Goal: Task Accomplishment & Management: Complete application form

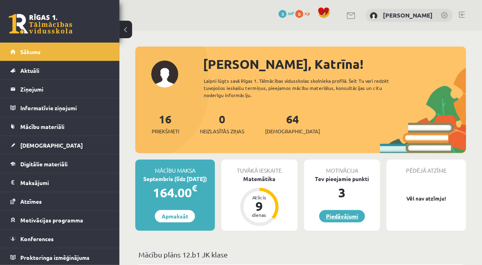
click at [356, 221] on link "Piedāvājumi" at bounding box center [342, 216] width 46 height 12
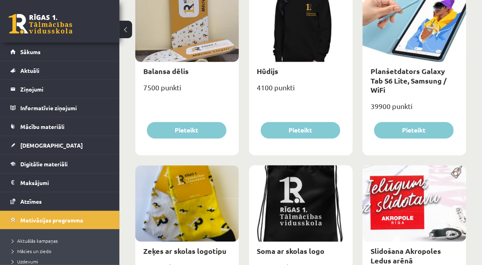
scroll to position [683, 0]
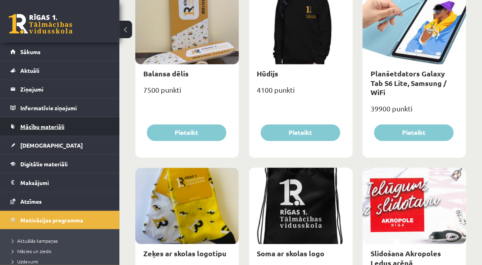
click at [43, 127] on span "Mācību materiāli" at bounding box center [42, 126] width 44 height 7
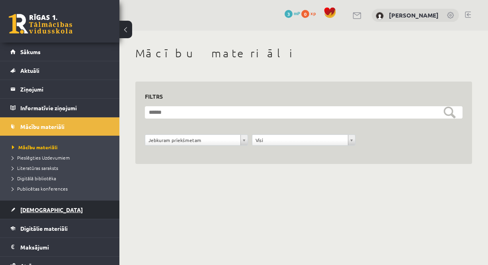
click at [36, 207] on span "[DEMOGRAPHIC_DATA]" at bounding box center [51, 209] width 62 height 7
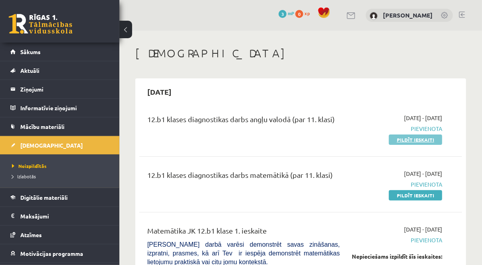
click at [395, 140] on link "Pildīt ieskaiti" at bounding box center [415, 139] width 53 height 10
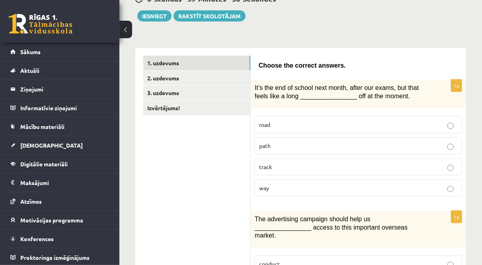
scroll to position [92, 0]
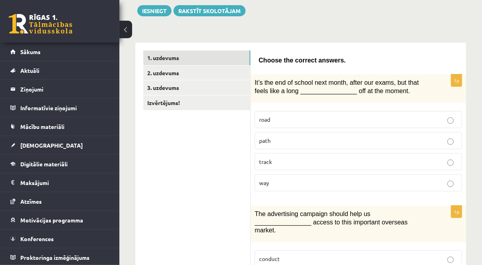
click at [271, 179] on p "way" at bounding box center [358, 183] width 199 height 8
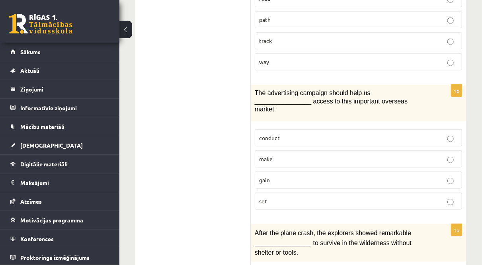
scroll to position [217, 0]
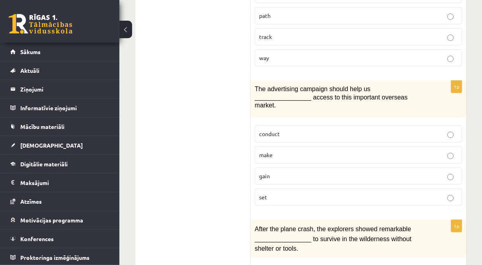
click at [272, 168] on label "gain" at bounding box center [358, 176] width 207 height 17
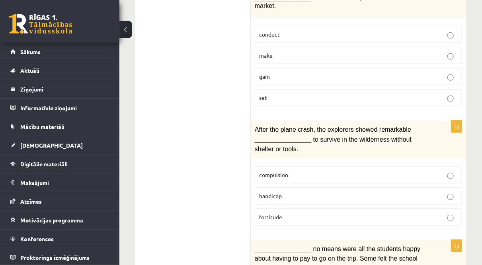
scroll to position [327, 0]
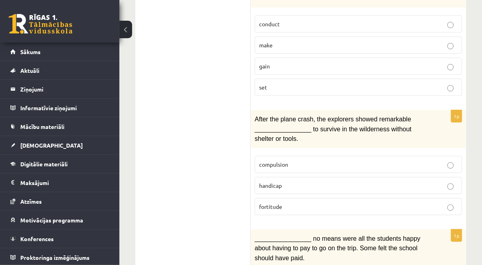
click at [282, 203] on p "fortitude" at bounding box center [358, 207] width 199 height 8
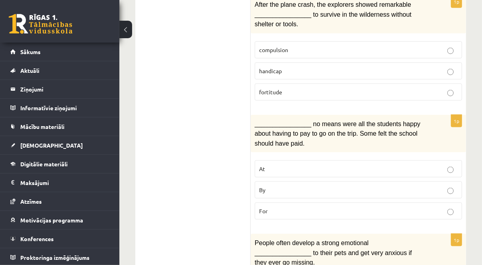
scroll to position [442, 0]
click at [276, 185] on p "By" at bounding box center [358, 189] width 199 height 8
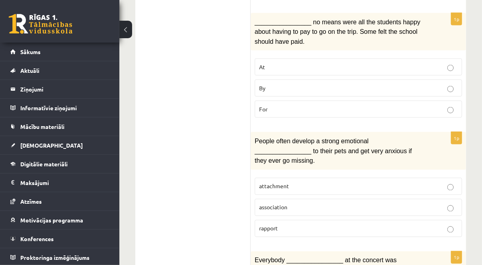
scroll to position [545, 0]
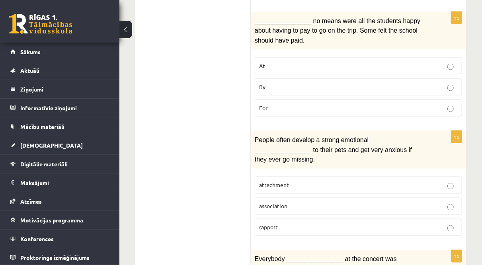
click at [313, 181] on p "attachment" at bounding box center [358, 185] width 199 height 8
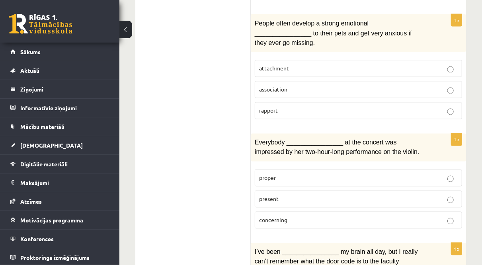
scroll to position [661, 0]
click at [313, 195] on p "present" at bounding box center [358, 199] width 199 height 8
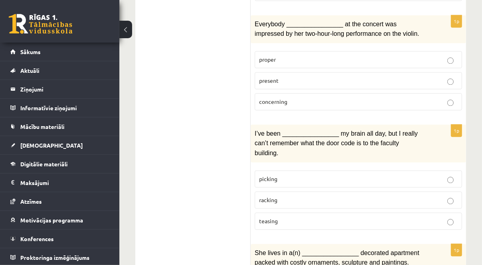
scroll to position [780, 0]
click at [287, 174] on p "picking" at bounding box center [358, 178] width 199 height 8
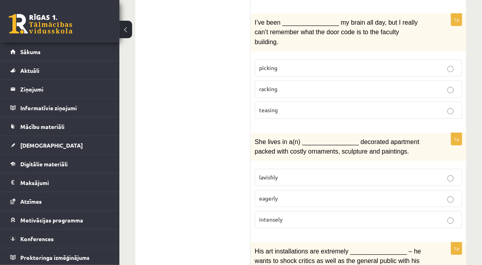
scroll to position [892, 0]
click at [287, 172] on p "lavishly" at bounding box center [358, 176] width 199 height 8
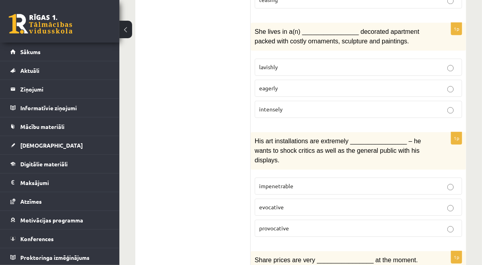
scroll to position [1003, 0]
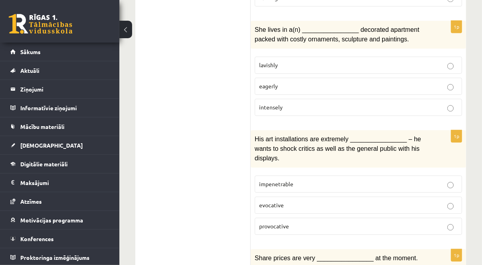
click at [287, 222] on span "provocative" at bounding box center [274, 225] width 30 height 7
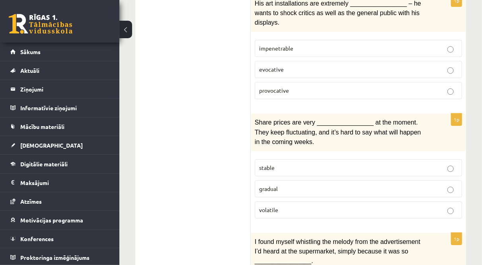
scroll to position [1139, 0]
click at [288, 201] on label "volatile" at bounding box center [358, 209] width 207 height 17
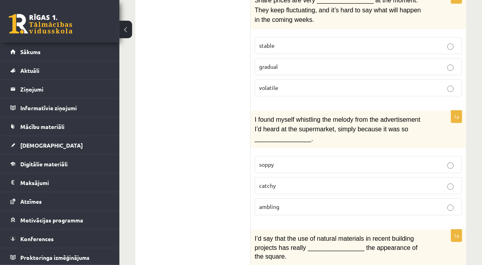
scroll to position [1270, 0]
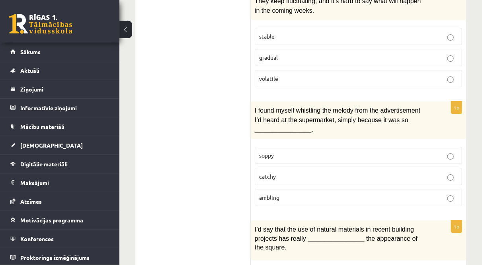
click at [283, 172] on p "catchy" at bounding box center [358, 176] width 199 height 8
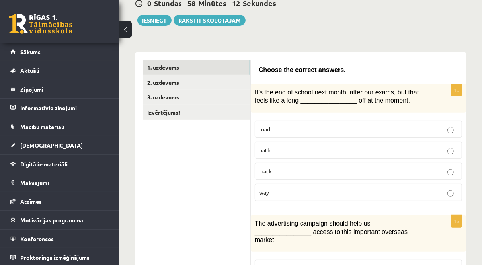
scroll to position [83, 0]
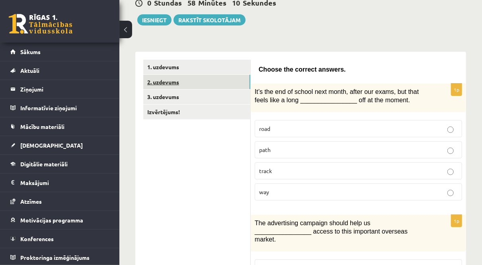
click at [162, 82] on link "2. uzdevums" at bounding box center [196, 82] width 107 height 15
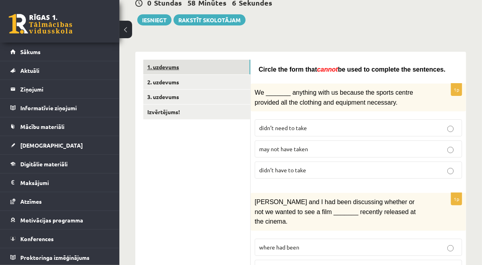
click at [161, 62] on link "1. uzdevums" at bounding box center [196, 67] width 107 height 15
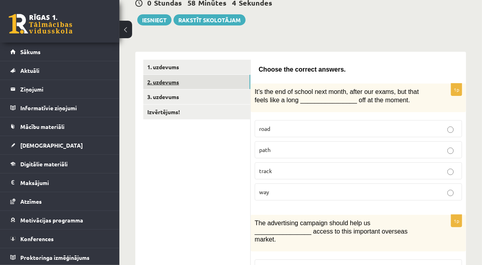
click at [163, 76] on link "2. uzdevums" at bounding box center [196, 82] width 107 height 15
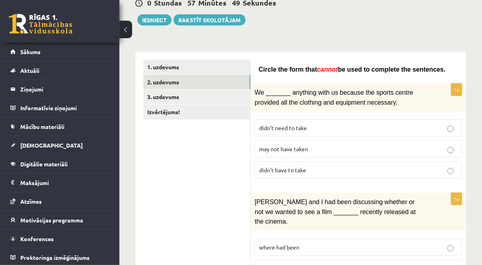
click at [273, 142] on label "may not have taken" at bounding box center [358, 148] width 207 height 17
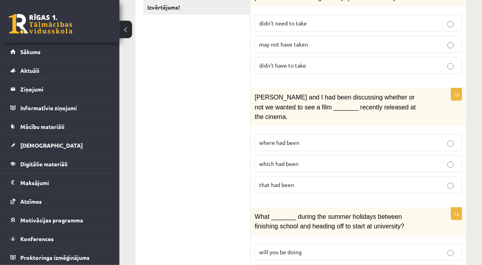
scroll to position [188, 0]
click at [290, 138] on span "where had been" at bounding box center [279, 141] width 40 height 7
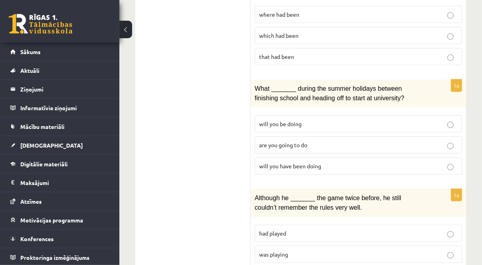
scroll to position [330, 0]
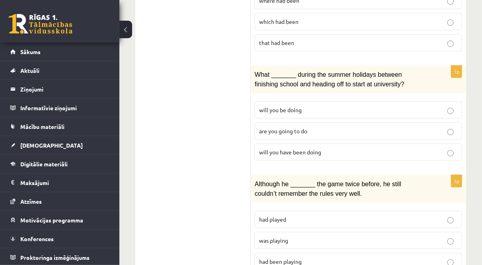
click at [289, 144] on label "will you have been doing" at bounding box center [358, 152] width 207 height 17
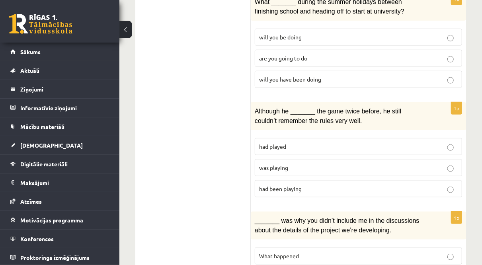
scroll to position [435, 0]
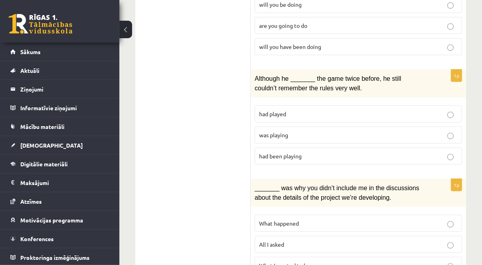
click at [273, 148] on label "had been playing" at bounding box center [358, 156] width 207 height 17
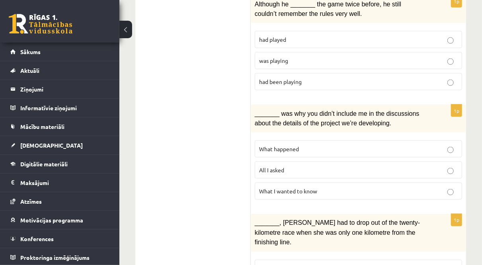
scroll to position [518, 0]
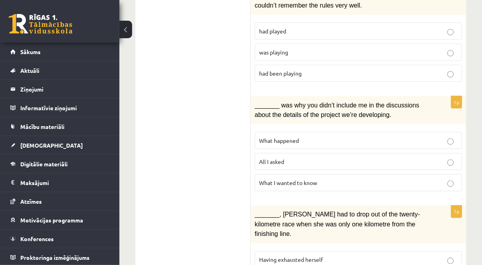
click at [268, 137] on span "What happened" at bounding box center [279, 140] width 40 height 7
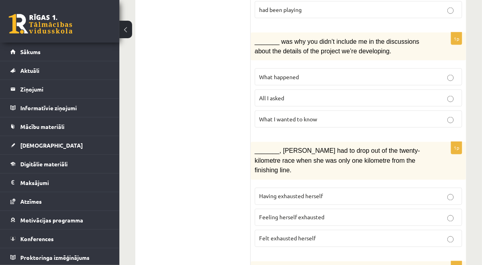
scroll to position [638, 0]
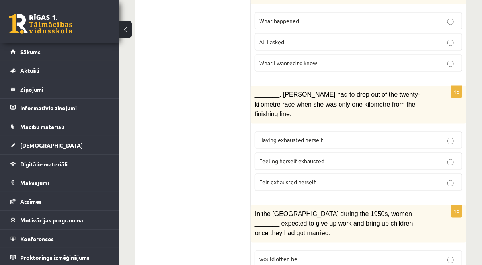
click at [273, 179] on span "Felt exhausted herself" at bounding box center [287, 182] width 56 height 7
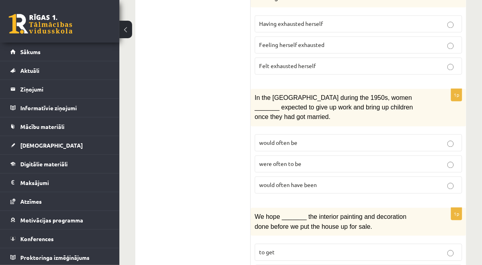
scroll to position [758, 0]
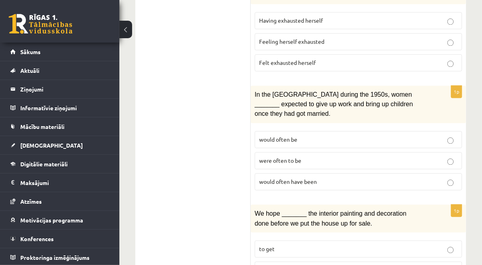
click at [275, 157] on span "were often to be" at bounding box center [280, 160] width 42 height 7
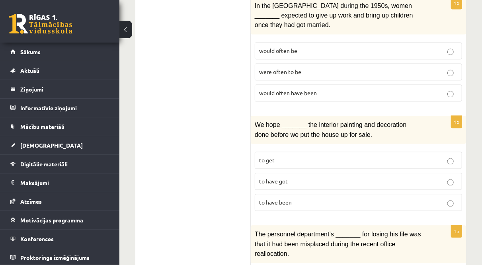
scroll to position [847, 0]
click at [275, 198] on p "to have been" at bounding box center [358, 202] width 199 height 8
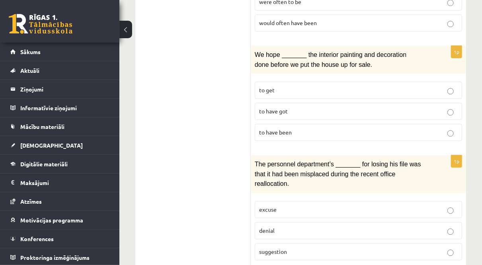
scroll to position [947, 0]
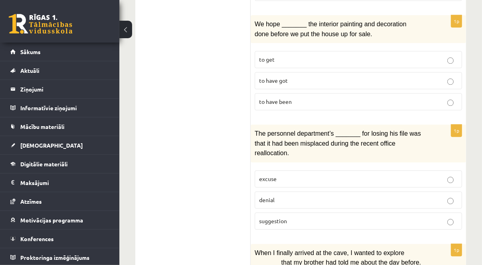
click at [269, 196] on span "denial" at bounding box center [267, 199] width 16 height 7
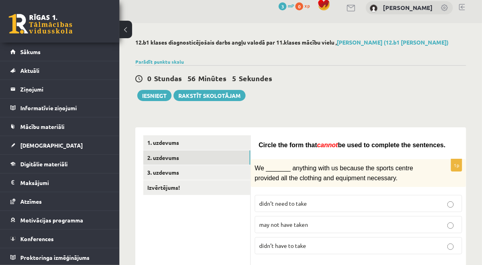
scroll to position [0, 0]
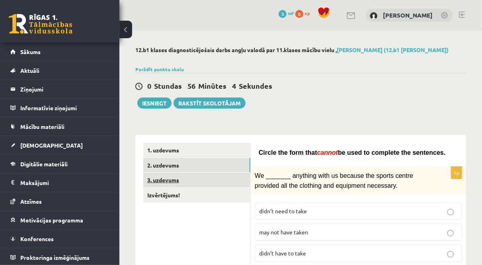
click at [173, 180] on link "3. uzdevums" at bounding box center [196, 180] width 107 height 15
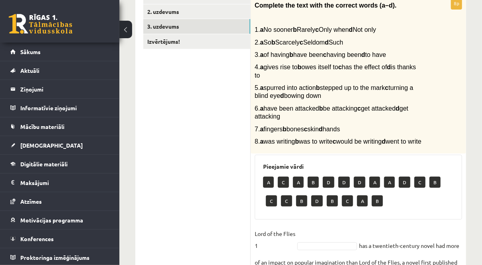
scroll to position [159, 0]
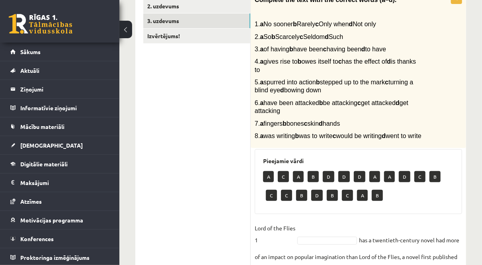
click at [314, 182] on p "B" at bounding box center [313, 176] width 11 height 11
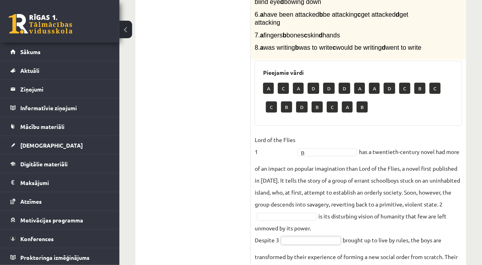
scroll to position [248, 0]
click at [296, 92] on p "A" at bounding box center [298, 87] width 11 height 11
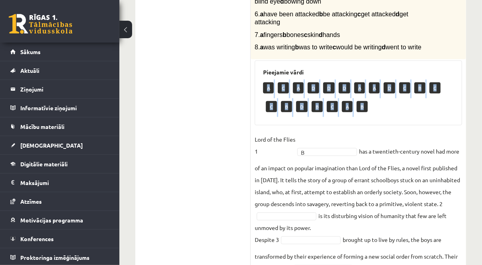
click at [296, 92] on p "A" at bounding box center [298, 87] width 11 height 11
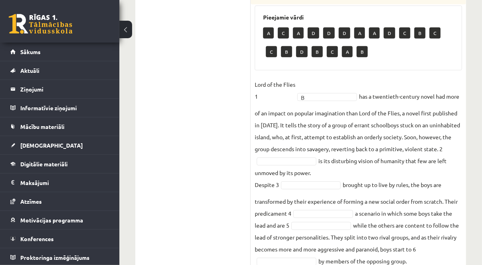
scroll to position [308, 0]
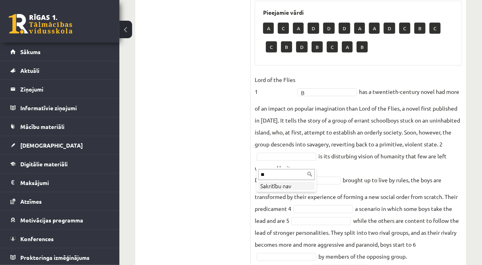
type input "*"
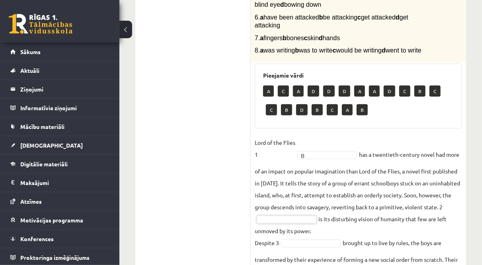
scroll to position [245, 0]
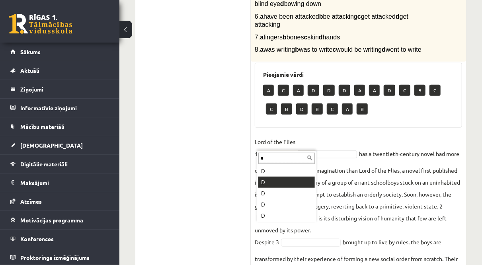
type input "*"
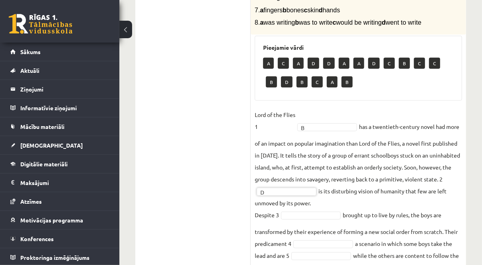
scroll to position [284, 0]
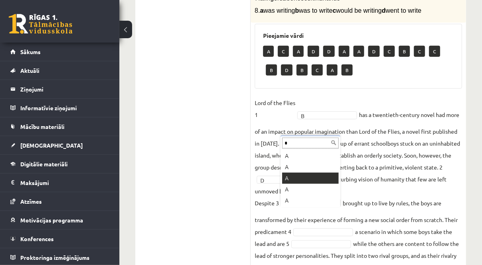
type input "*"
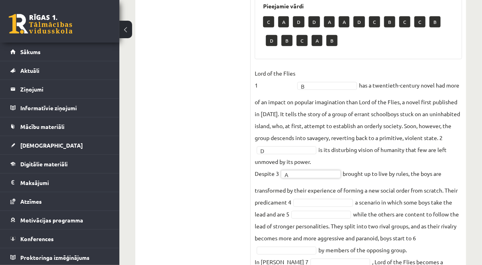
scroll to position [315, 0]
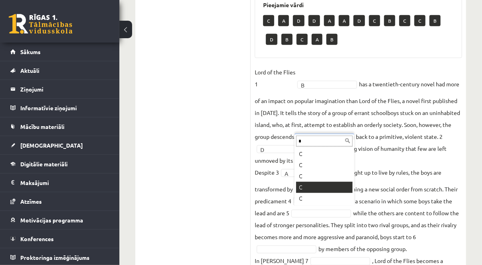
type input "*"
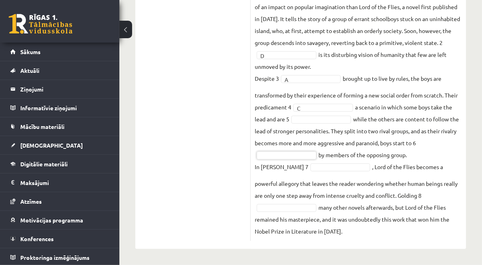
scroll to position [416, 0]
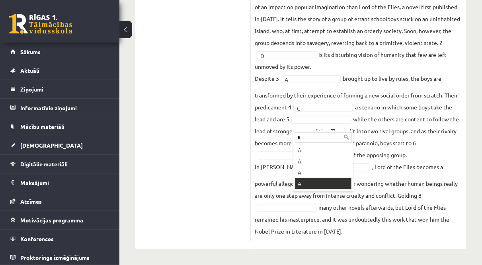
type input "*"
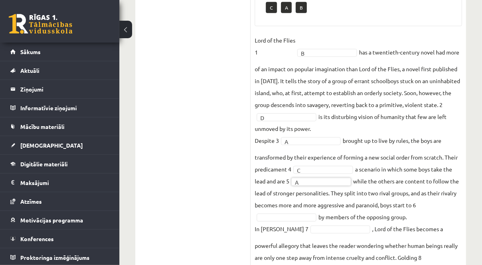
scroll to position [352, 0]
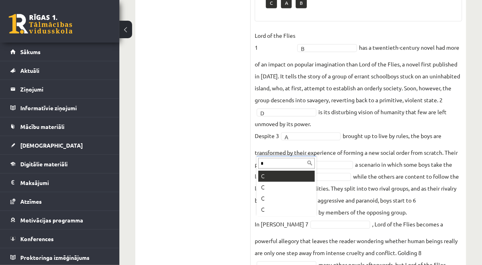
type input "*"
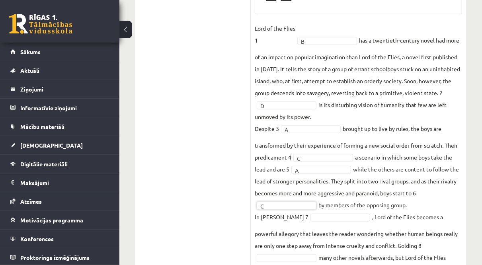
scroll to position [416, 0]
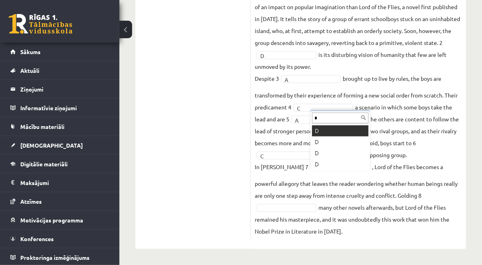
type input "*"
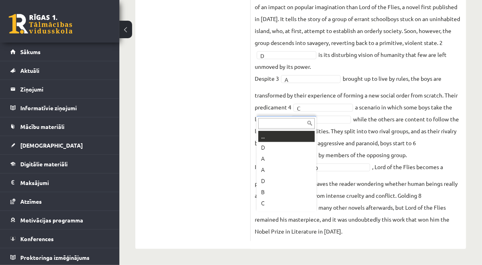
type input "*"
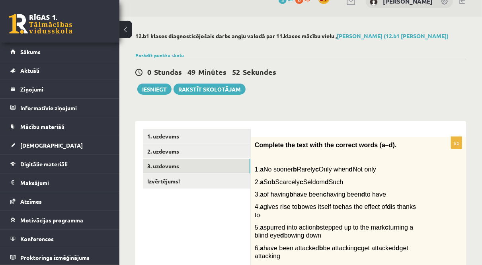
scroll to position [0, 0]
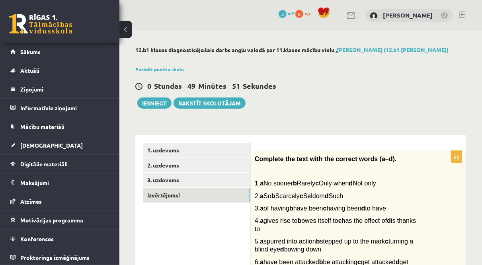
click at [162, 195] on link "Izvērtējums!" at bounding box center [196, 195] width 107 height 15
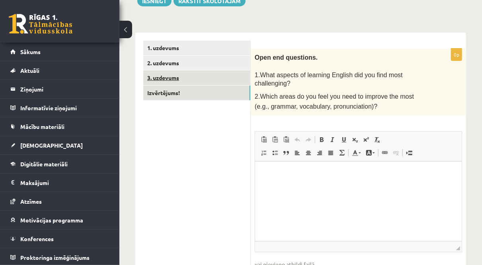
scroll to position [62, 0]
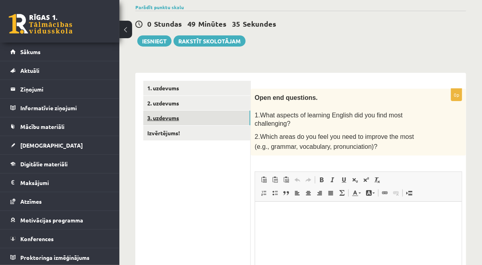
click at [179, 120] on link "3. uzdevums" at bounding box center [196, 118] width 107 height 15
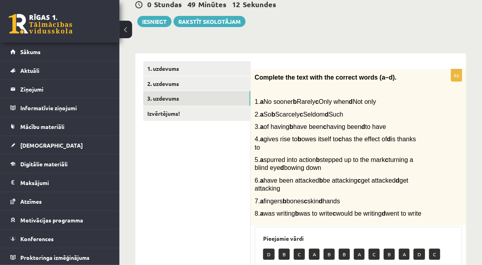
scroll to position [65, 0]
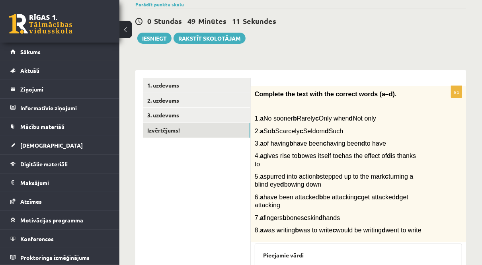
click at [152, 133] on link "Izvērtējums!" at bounding box center [196, 130] width 107 height 15
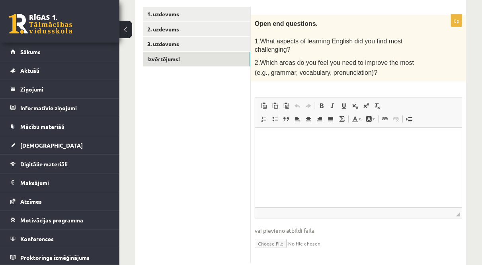
scroll to position [156, 0]
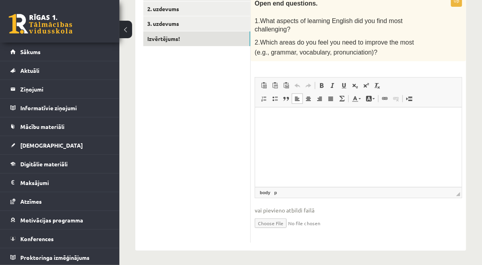
click at [293, 132] on html at bounding box center [358, 119] width 206 height 24
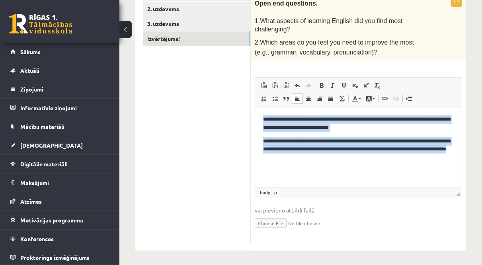
drag, startPoint x: 298, startPoint y: 161, endPoint x: 208, endPoint y: 95, distance: 111.4
click at [255, 107] on html "**********" at bounding box center [358, 138] width 206 height 62
copy body "**********"
click at [313, 163] on html "**********" at bounding box center [358, 138] width 206 height 62
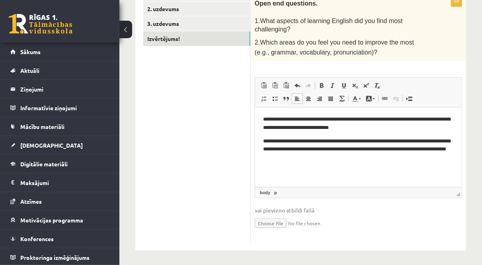
click at [313, 162] on html "**********" at bounding box center [358, 138] width 206 height 62
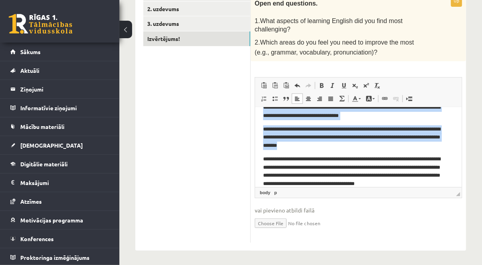
scroll to position [0, 0]
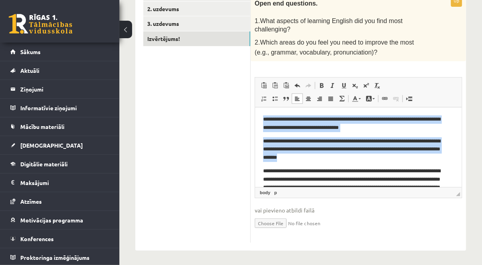
drag, startPoint x: 316, startPoint y: 148, endPoint x: 468, endPoint y: 152, distance: 151.6
click at [255, 107] on html "**********" at bounding box center [358, 157] width 206 height 101
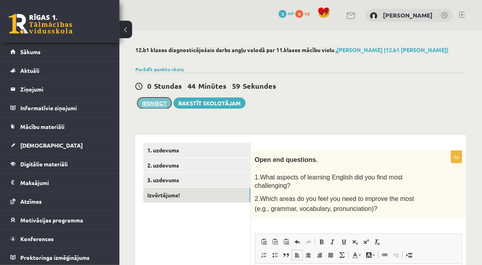
click at [156, 105] on button "Iesniegt" at bounding box center [154, 102] width 34 height 11
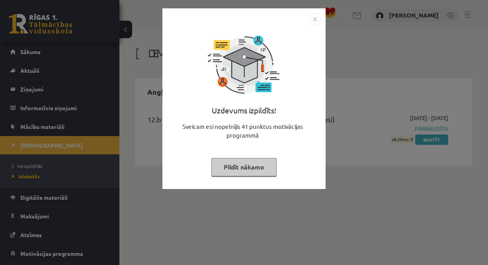
click at [241, 170] on button "Pildīt nākamo" at bounding box center [243, 167] width 65 height 18
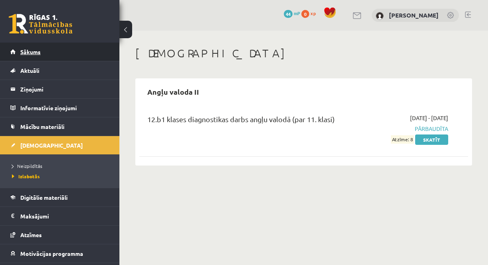
click at [36, 49] on span "Sākums" at bounding box center [30, 51] width 20 height 7
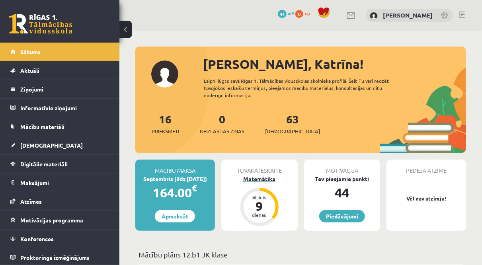
click at [257, 193] on div "Atlicis 9 dienas" at bounding box center [259, 207] width 32 height 32
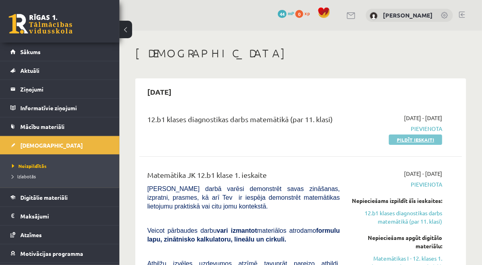
click at [409, 142] on link "Pildīt ieskaiti" at bounding box center [415, 139] width 53 height 10
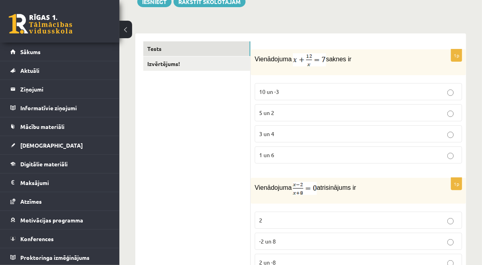
scroll to position [102, 0]
click at [308, 132] on p "3 un 4" at bounding box center [358, 133] width 199 height 8
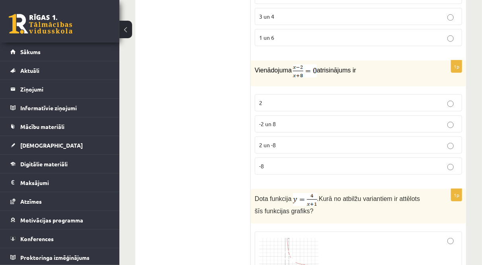
scroll to position [219, 0]
click at [295, 94] on label "2" at bounding box center [358, 102] width 207 height 17
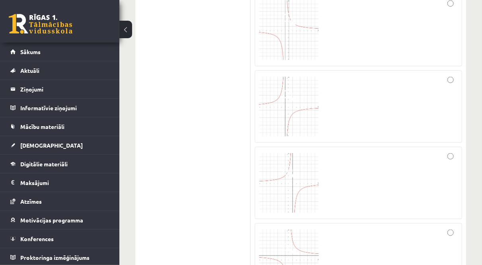
scroll to position [455, 0]
click at [282, 34] on img at bounding box center [289, 32] width 60 height 60
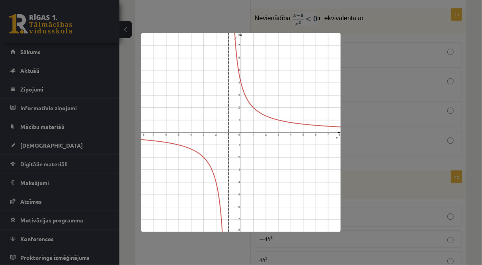
scroll to position [894, 0]
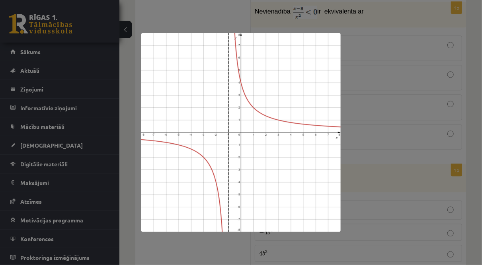
click at [369, 98] on div at bounding box center [241, 132] width 482 height 265
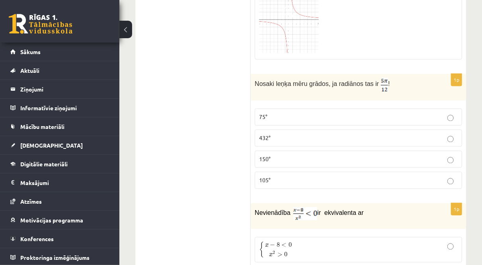
scroll to position [693, 0]
click at [277, 155] on p "150°" at bounding box center [358, 159] width 199 height 8
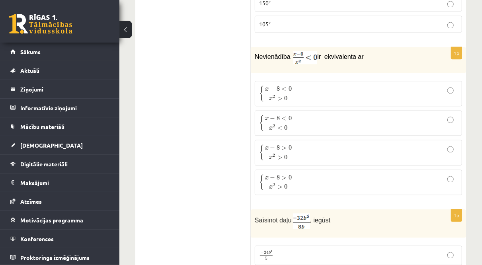
scroll to position [856, 0]
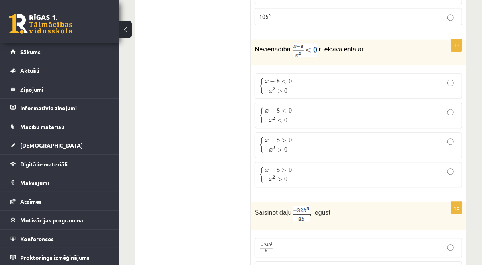
click at [278, 177] on span ">" at bounding box center [279, 179] width 5 height 4
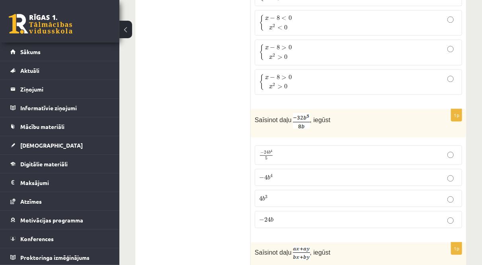
scroll to position [954, 0]
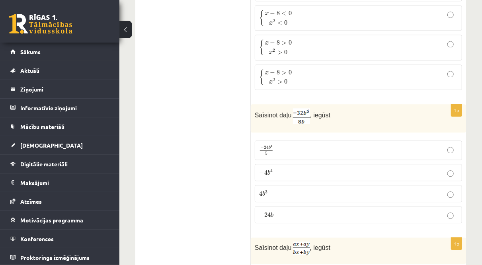
click at [280, 168] on p "− 4 b 4 − 4 b 4" at bounding box center [358, 172] width 199 height 8
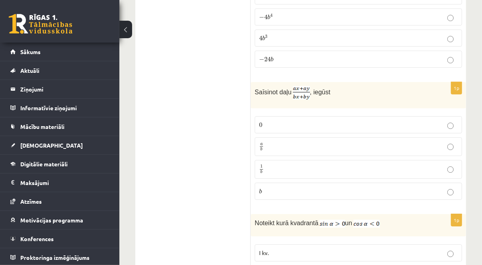
scroll to position [1110, 0]
click at [275, 141] on p "a b a b" at bounding box center [358, 146] width 199 height 10
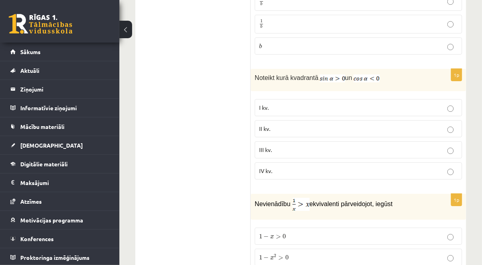
scroll to position [1255, 0]
click at [280, 145] on p "III kv." at bounding box center [358, 149] width 199 height 8
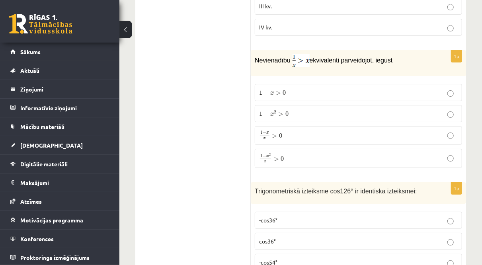
scroll to position [1395, 0]
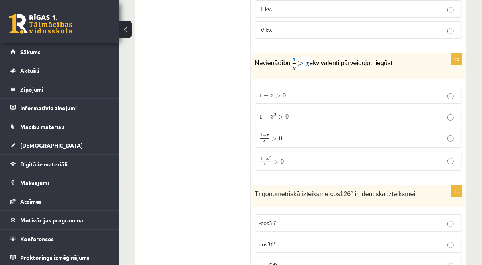
click at [290, 112] on p "1 − x 2 > 0 1 − x 2 > 0" at bounding box center [358, 116] width 199 height 8
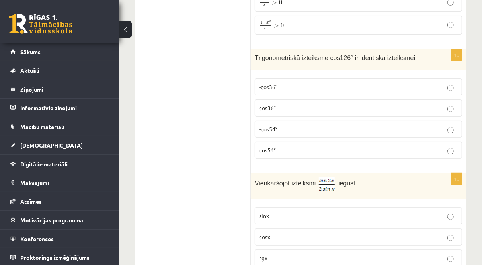
scroll to position [1566, 0]
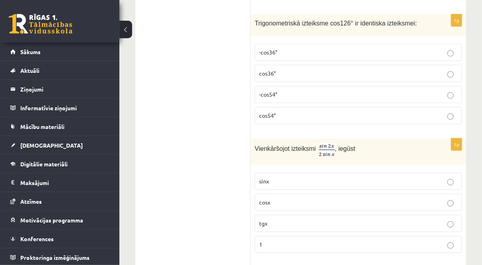
click at [282, 68] on label "cos36°" at bounding box center [358, 73] width 207 height 17
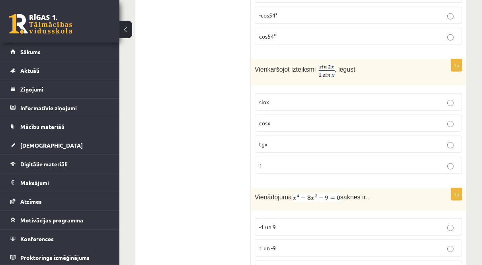
scroll to position [1647, 0]
click at [287, 96] on label "sinx" at bounding box center [358, 100] width 207 height 17
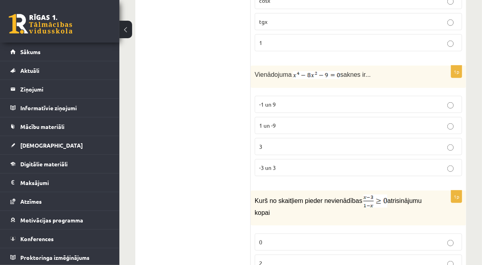
scroll to position [1768, 0]
click at [273, 160] on label "-3 un 3" at bounding box center [358, 167] width 207 height 17
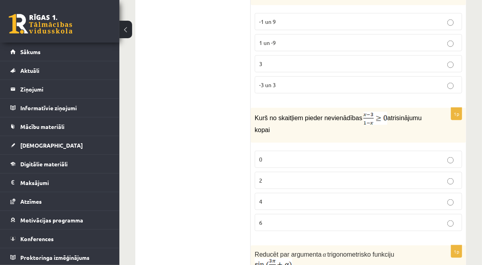
scroll to position [1852, 0]
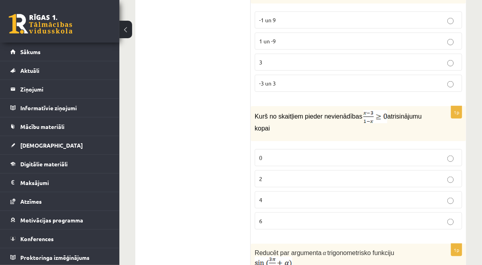
click at [270, 149] on label "0" at bounding box center [358, 157] width 207 height 17
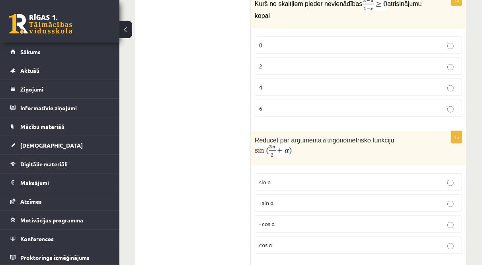
scroll to position [1989, 0]
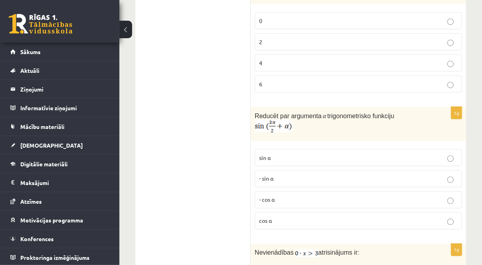
click at [272, 154] on p "sin⁡ α" at bounding box center [358, 158] width 199 height 8
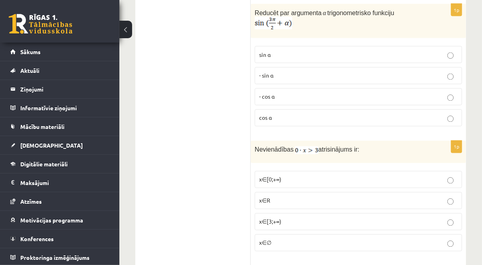
scroll to position [2122, 0]
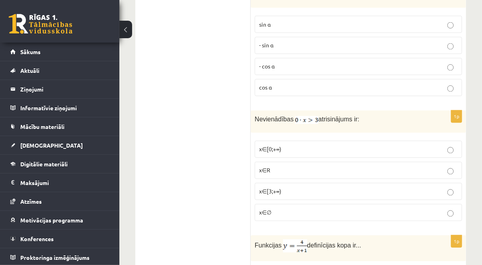
click at [270, 187] on p "x∈[3;+∞)" at bounding box center [358, 191] width 199 height 8
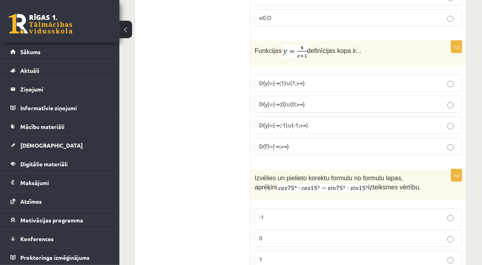
scroll to position [2317, 0]
click at [263, 80] on span "D(y)=(-∞;1)∪(1;+∞)" at bounding box center [282, 83] width 46 height 7
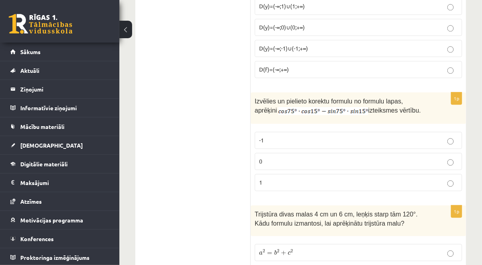
scroll to position [2398, 0]
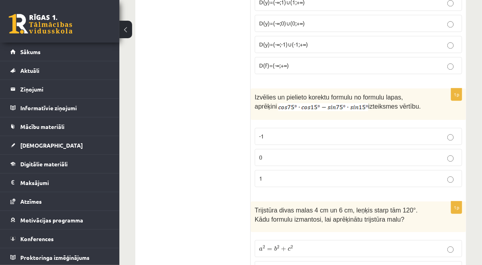
click at [267, 132] on p "-1" at bounding box center [358, 136] width 199 height 8
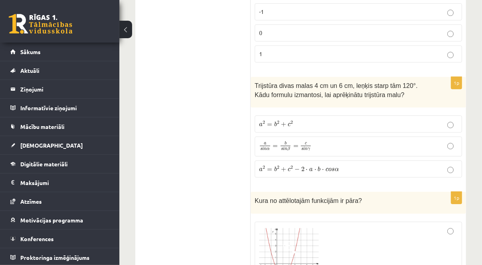
scroll to position [2522, 0]
click at [268, 124] on span "=" at bounding box center [269, 125] width 5 height 2
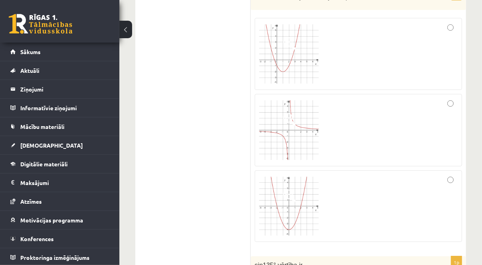
scroll to position [2727, 0]
click at [285, 142] on label at bounding box center [358, 129] width 207 height 72
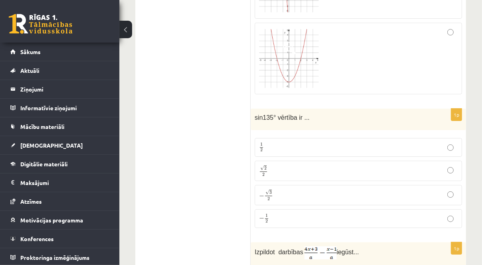
scroll to position [2874, 0]
click at [279, 142] on p "1 2 1 2" at bounding box center [358, 147] width 199 height 10
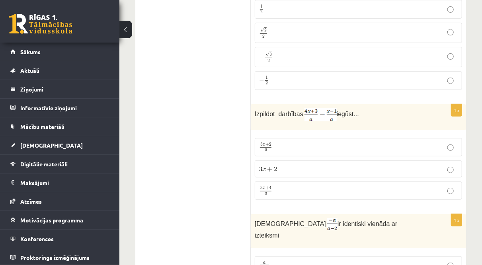
scroll to position [3013, 0]
click at [279, 137] on label "3 x + 2 a 3 x + 2 a" at bounding box center [358, 146] width 207 height 18
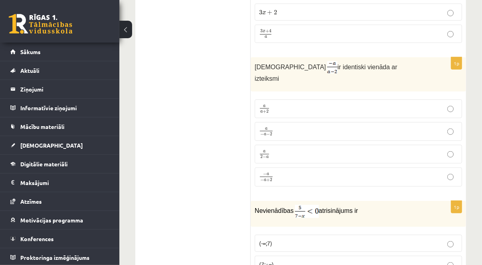
click at [279, 145] on label "a 2 − a a 2 − a" at bounding box center [358, 154] width 207 height 19
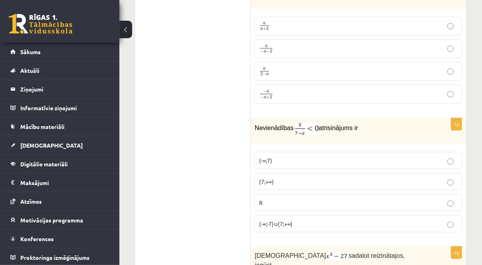
click at [279, 156] on p "(-∞;7)" at bounding box center [358, 160] width 199 height 8
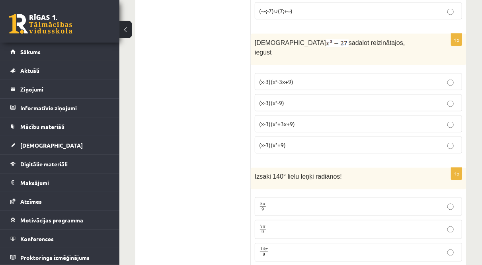
scroll to position [3465, 0]
click at [268, 136] on label "(x-3)(x²+9)" at bounding box center [358, 144] width 207 height 17
click at [277, 201] on p "8 π 9 8 π 9" at bounding box center [358, 206] width 199 height 10
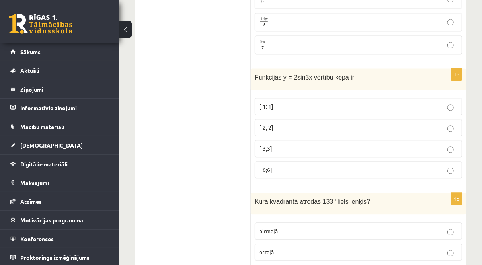
click at [283, 94] on fieldset "[-1; 1] [-2; 2] [-3;3] [-6;6]" at bounding box center [358, 137] width 207 height 87
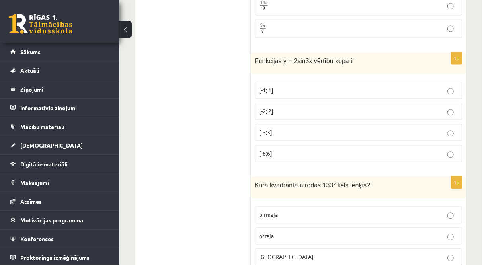
click at [283, 124] on label "[-3;3]" at bounding box center [358, 132] width 207 height 17
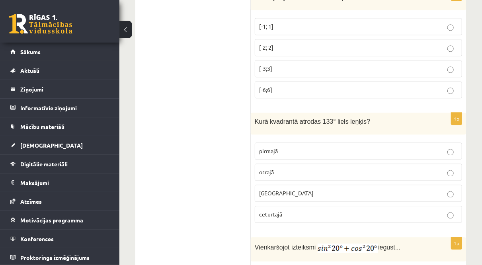
scroll to position [3777, 0]
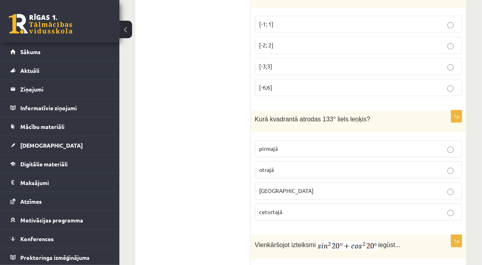
click at [284, 144] on p "pirmajā" at bounding box center [358, 148] width 199 height 8
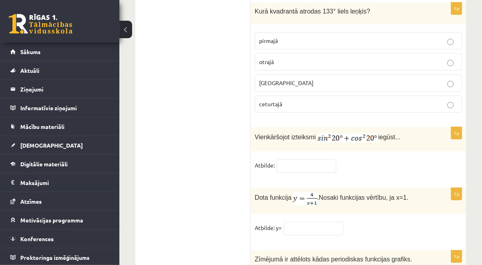
scroll to position [3885, 0]
click at [293, 159] on input "text" at bounding box center [307, 166] width 60 height 14
type input "*"
click at [301, 221] on input "text" at bounding box center [314, 228] width 60 height 14
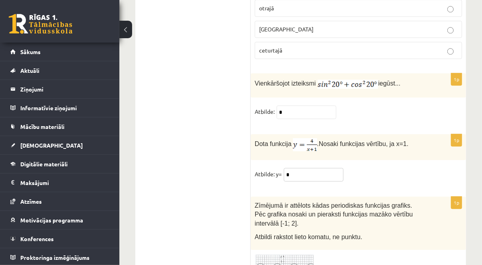
scroll to position [3953, 0]
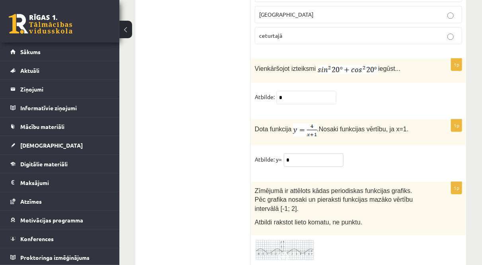
type input "*"
click at [409, 91] on fieldset "Atbilde: *" at bounding box center [358, 99] width 207 height 17
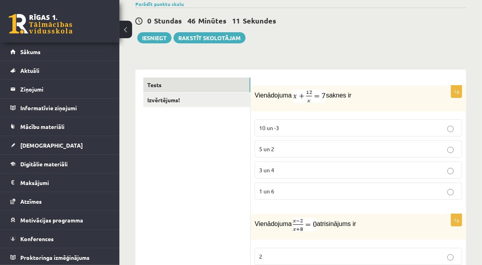
scroll to position [0, 0]
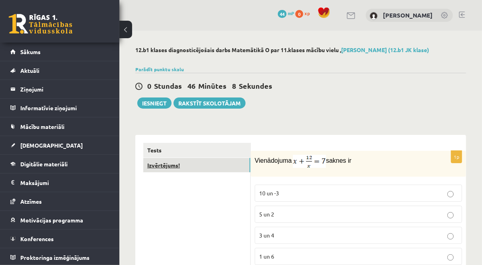
click at [167, 168] on link "Izvērtējums!" at bounding box center [196, 165] width 107 height 15
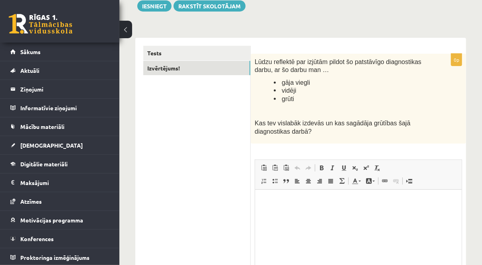
scroll to position [97, 0]
click at [300, 201] on p "Editor, wiswyg-editor-user-answer-47024819686180" at bounding box center [358, 202] width 191 height 8
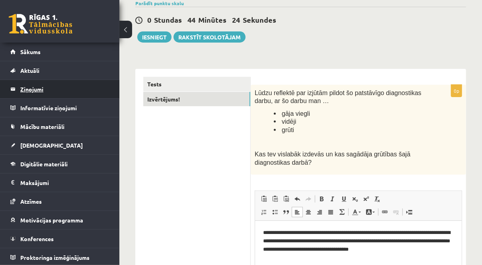
scroll to position [64, 0]
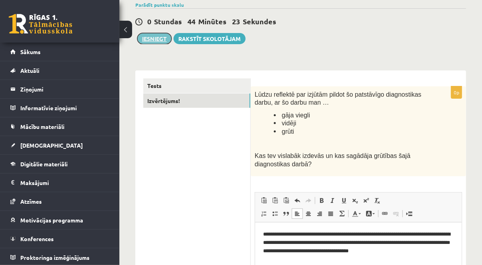
click at [159, 43] on button "Iesniegt" at bounding box center [154, 38] width 34 height 11
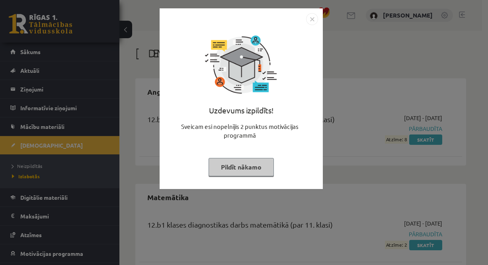
click at [261, 169] on button "Pildīt nākamo" at bounding box center [240, 167] width 65 height 18
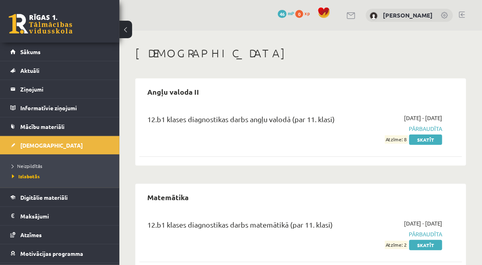
scroll to position [21, 0]
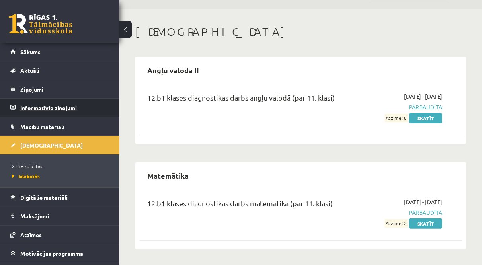
click at [88, 104] on legend "Informatīvie ziņojumi 0" at bounding box center [64, 108] width 89 height 18
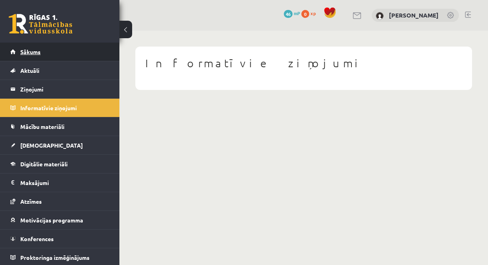
click at [27, 48] on link "Sākums" at bounding box center [59, 52] width 99 height 18
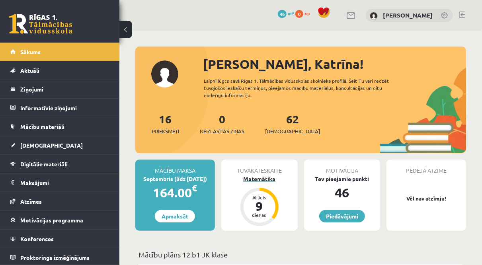
click at [265, 179] on div "Matemātika" at bounding box center [259, 179] width 76 height 8
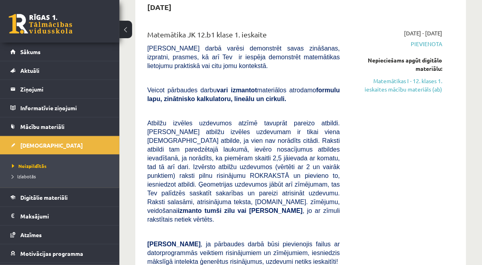
scroll to position [82, 0]
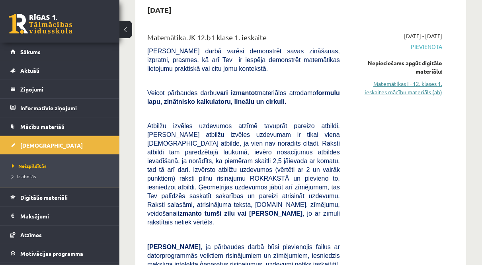
click at [403, 94] on link "Matemātikas I - 12. klases 1. ieskaites mācību materiāls (ab)" at bounding box center [397, 88] width 90 height 17
click at [385, 91] on link "Matemātikas I - 12. klases 1. ieskaites mācību materiāls (ab)" at bounding box center [397, 88] width 90 height 17
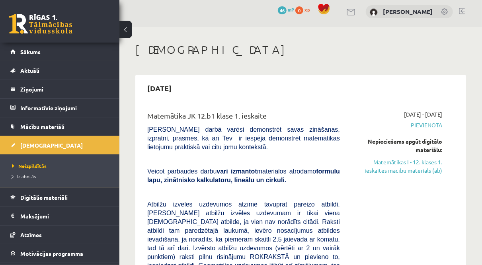
scroll to position [0, 0]
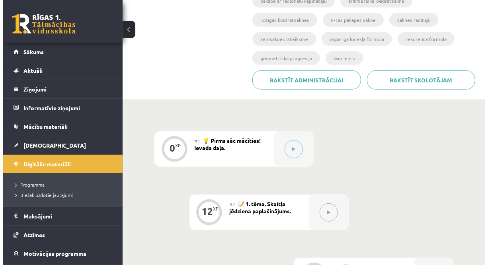
scroll to position [187, 0]
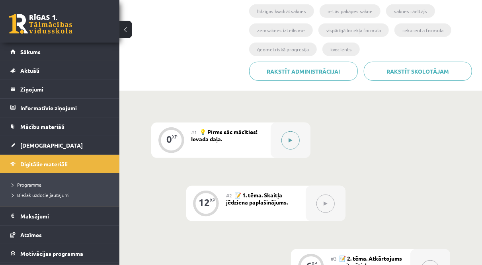
click at [292, 138] on icon at bounding box center [291, 140] width 4 height 5
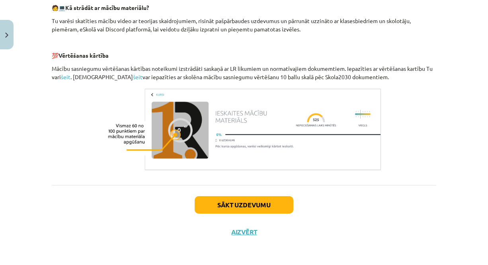
scroll to position [0, 0]
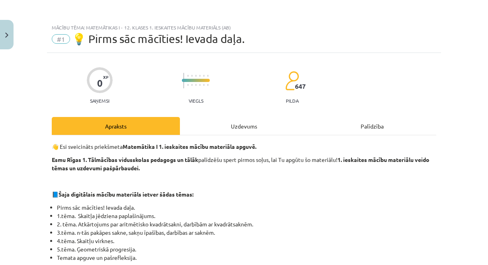
click at [249, 128] on div "Uzdevums" at bounding box center [244, 126] width 128 height 18
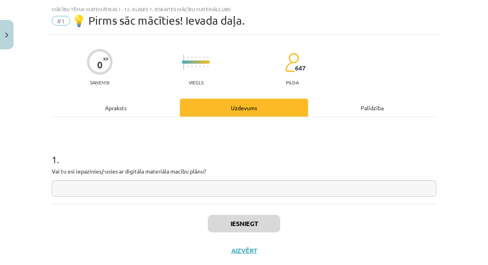
scroll to position [20, 0]
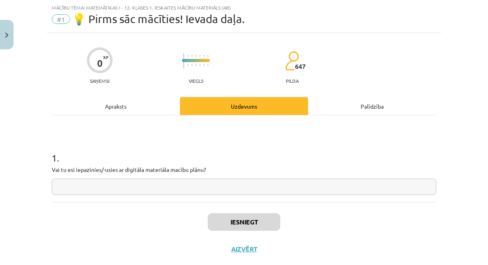
click at [123, 112] on div "Apraksts" at bounding box center [116, 106] width 128 height 18
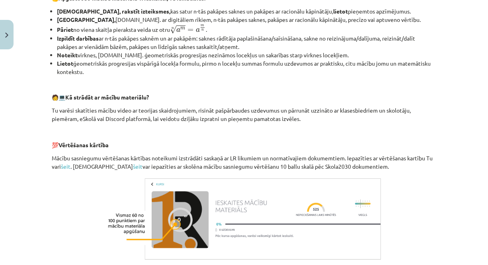
scroll to position [299, 0]
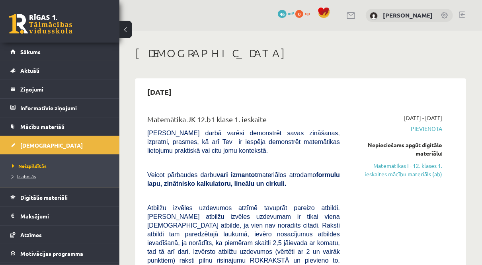
click at [30, 173] on span "Izlabotās" at bounding box center [24, 176] width 24 height 6
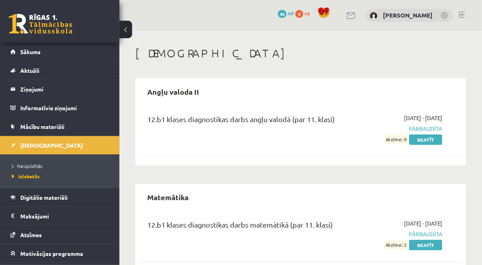
scroll to position [21, 0]
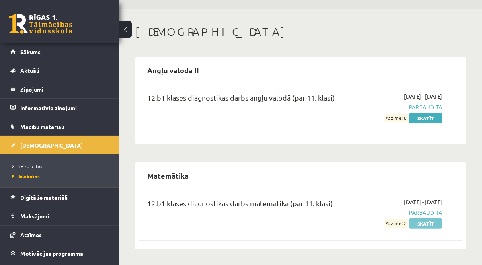
click at [421, 224] on link "Skatīt" at bounding box center [425, 223] width 33 height 10
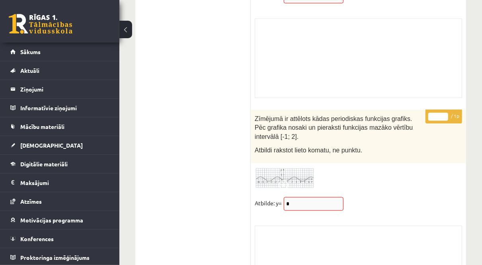
scroll to position [6683, 0]
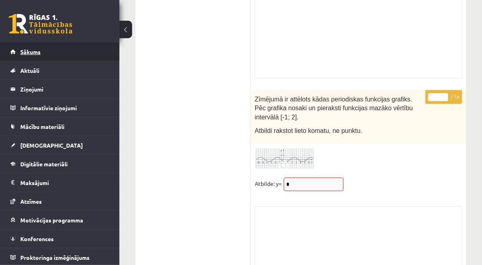
click at [45, 51] on link "Sākums" at bounding box center [59, 52] width 99 height 18
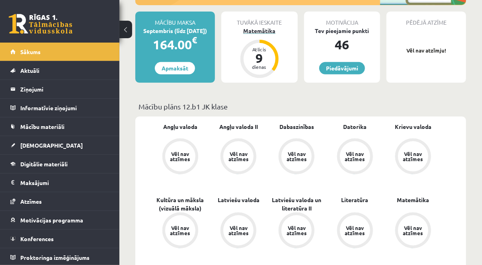
scroll to position [148, 0]
click at [250, 28] on div "Matemātika" at bounding box center [259, 30] width 76 height 8
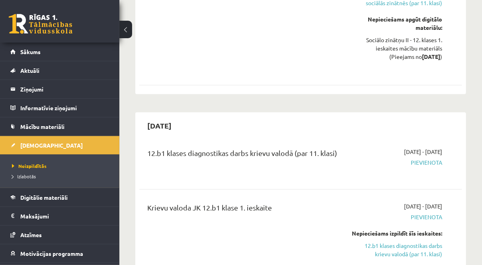
scroll to position [701, 0]
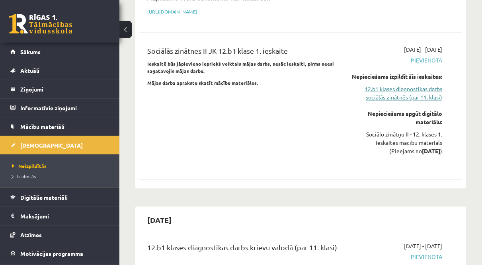
click at [412, 85] on link "12.b1 klases diagnostikas darbs sociālās zinātnēs (par 11. klasi)" at bounding box center [397, 93] width 90 height 17
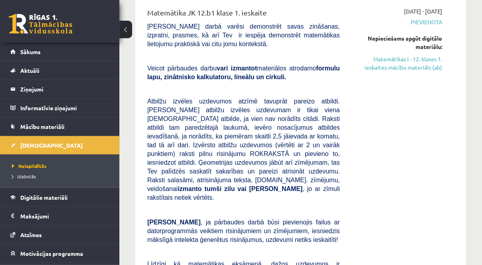
scroll to position [96, 0]
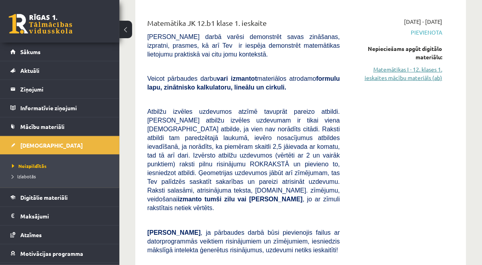
click at [377, 77] on link "Matemātikas I - 12. klases 1. ieskaites mācību materiāls (ab)" at bounding box center [397, 73] width 90 height 17
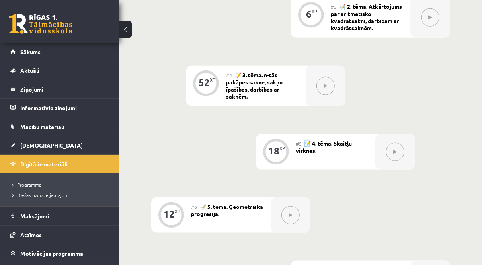
scroll to position [458, 0]
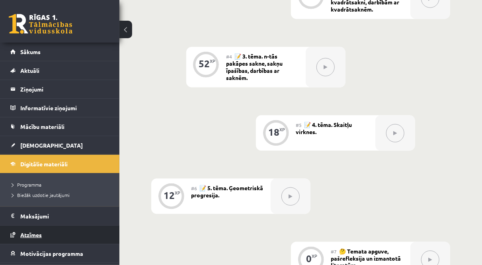
click at [32, 234] on span "Atzīmes" at bounding box center [30, 234] width 21 height 7
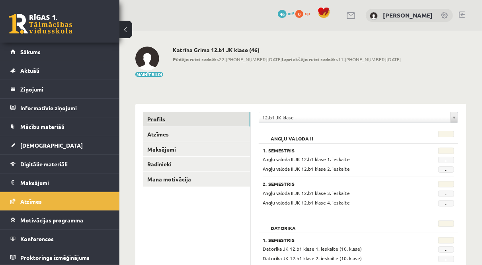
click at [167, 115] on link "Profils" at bounding box center [196, 119] width 107 height 15
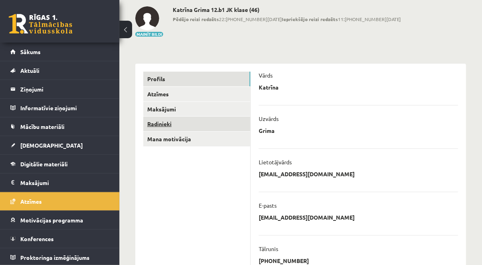
scroll to position [44, 0]
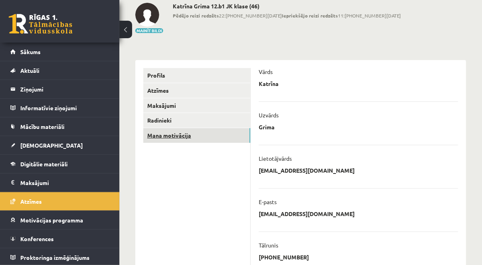
click at [198, 132] on link "Mana motivācija" at bounding box center [196, 135] width 107 height 15
